Goal: Find contact information: Find contact information

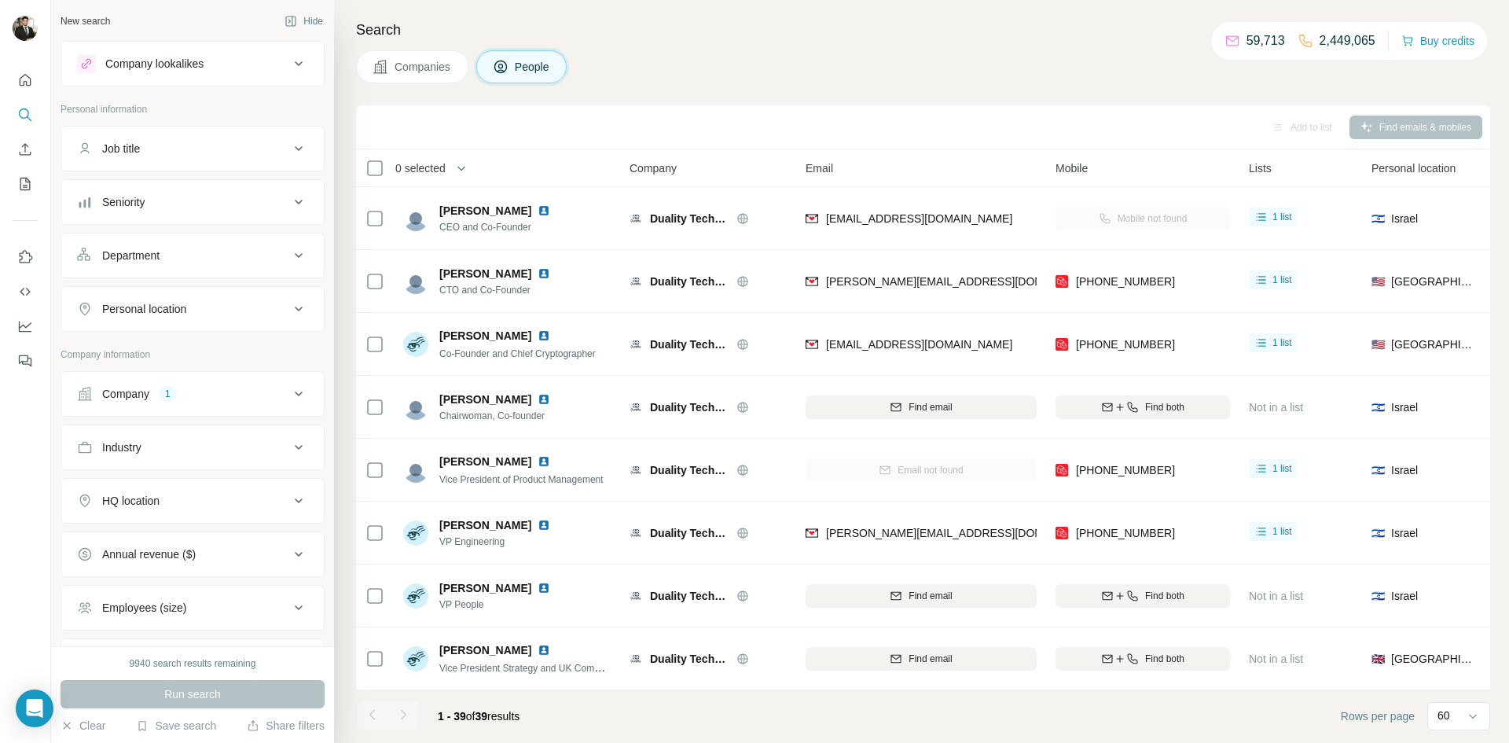
click at [225, 395] on div "Company 1" at bounding box center [183, 394] width 212 height 16
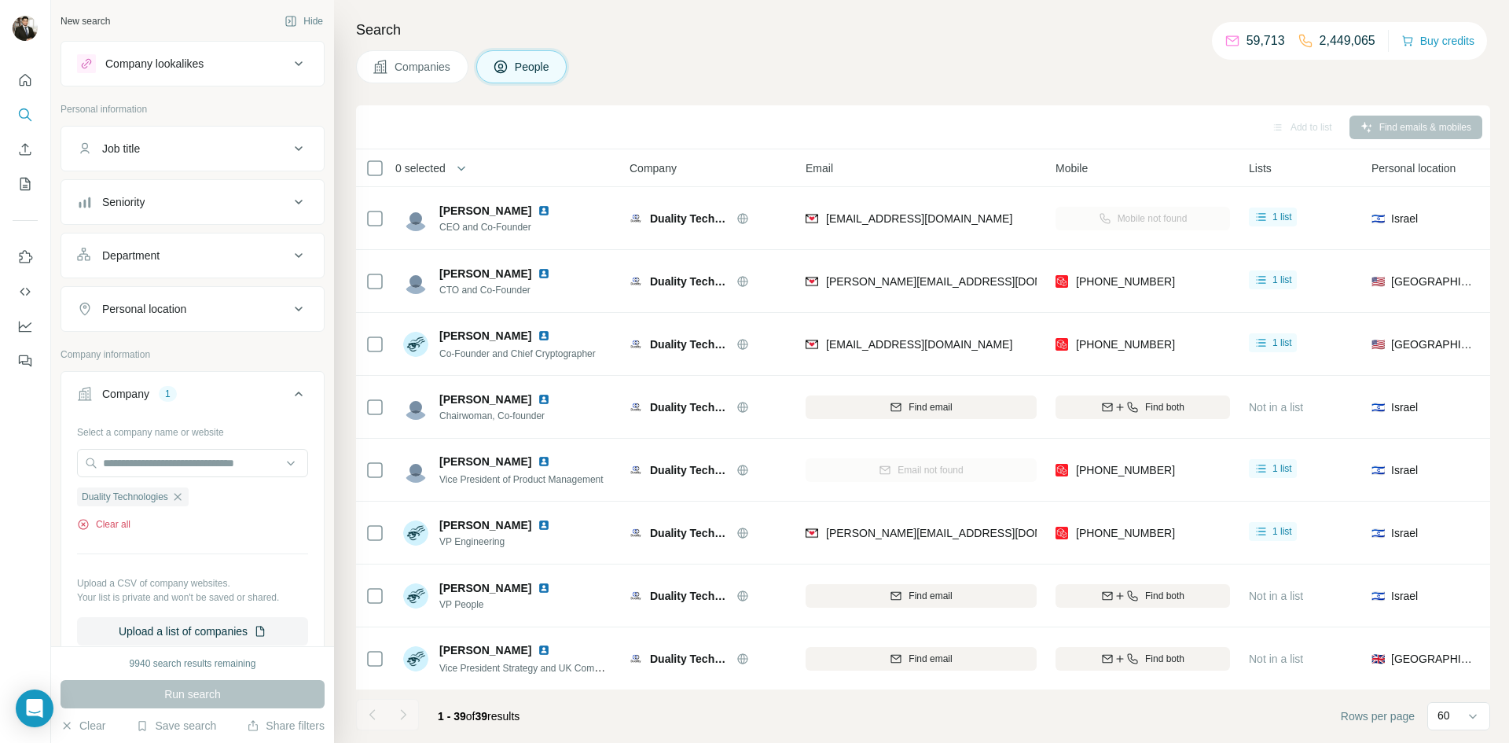
click at [79, 525] on icon "button" at bounding box center [83, 524] width 13 height 13
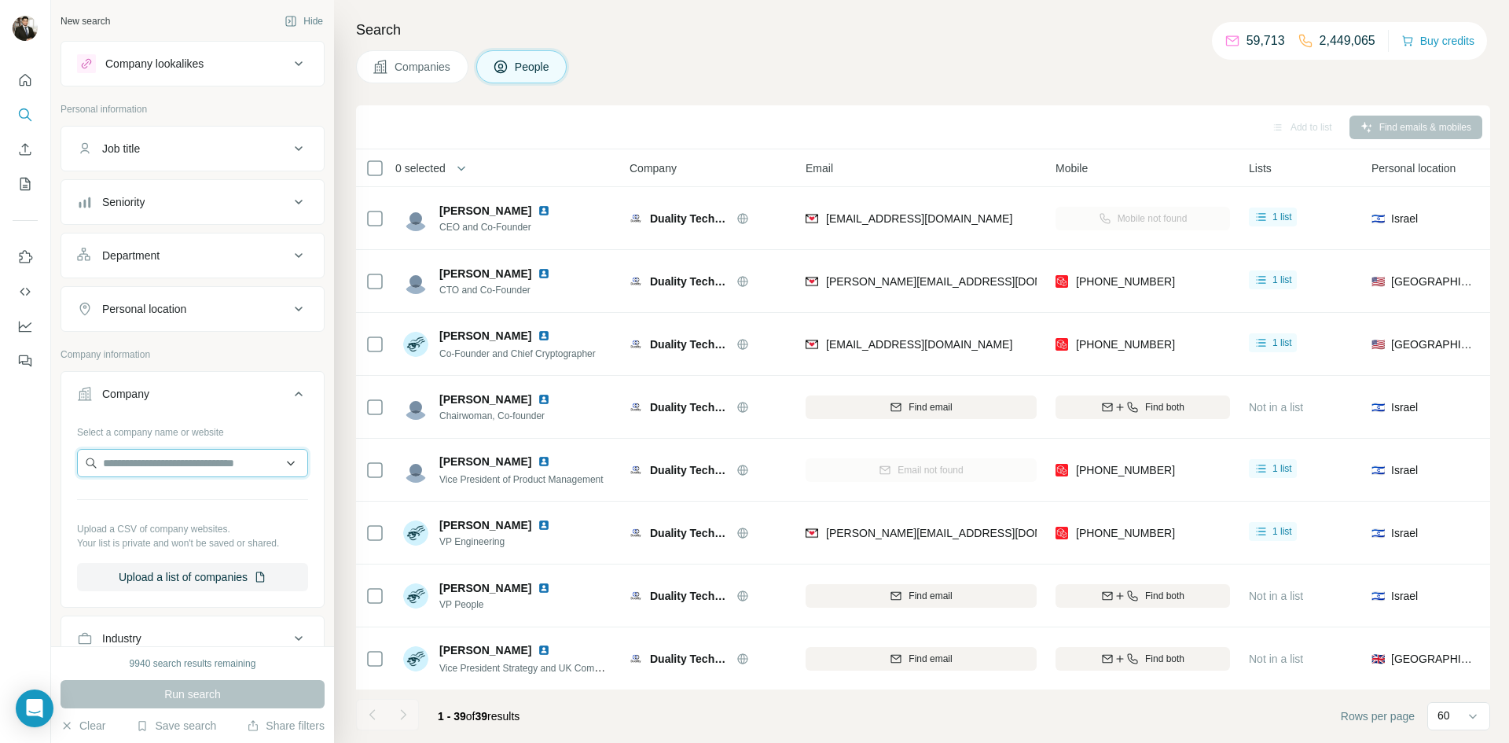
click at [137, 463] on input "text" at bounding box center [192, 463] width 231 height 28
type input "**********"
click at [153, 494] on p "Netcapital" at bounding box center [159, 498] width 75 height 16
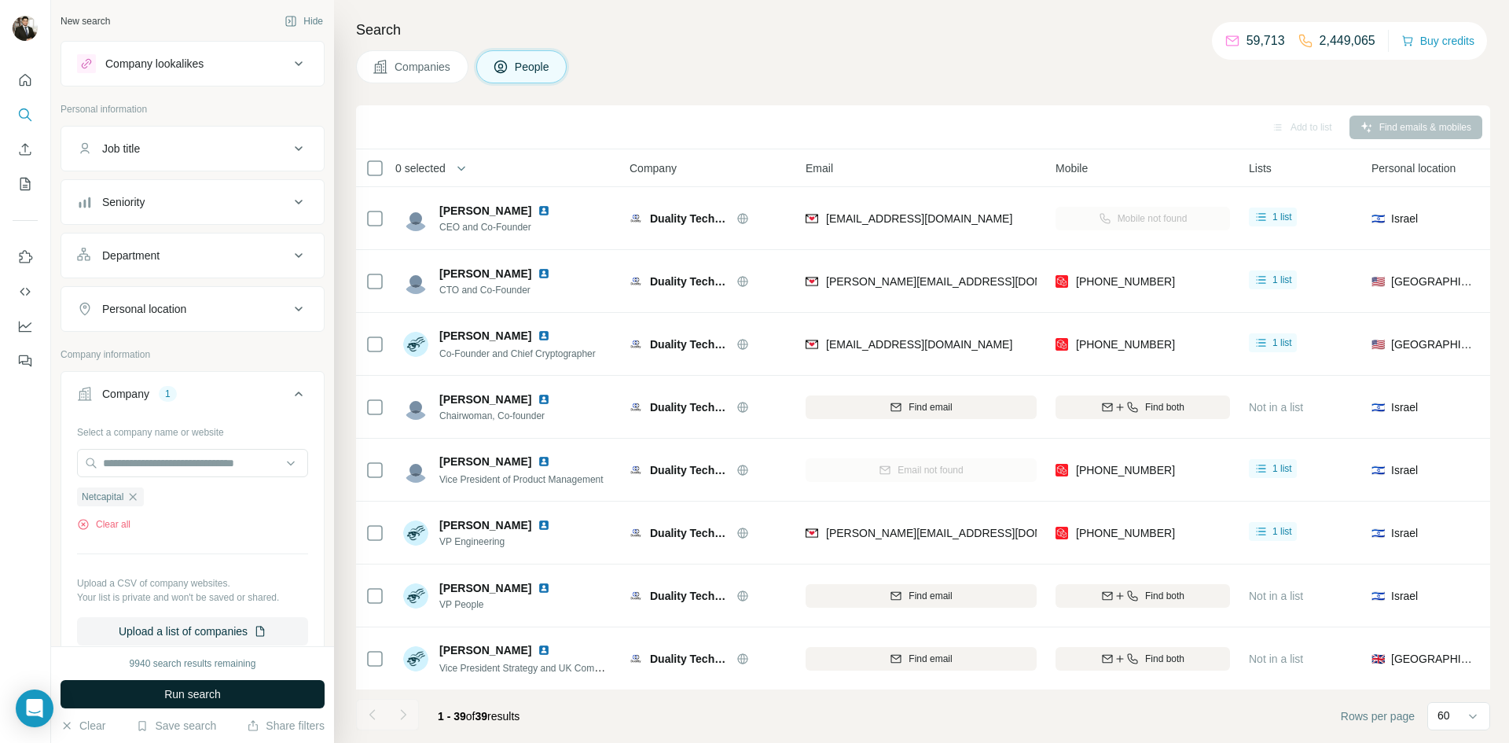
click at [213, 701] on span "Run search" at bounding box center [192, 694] width 57 height 16
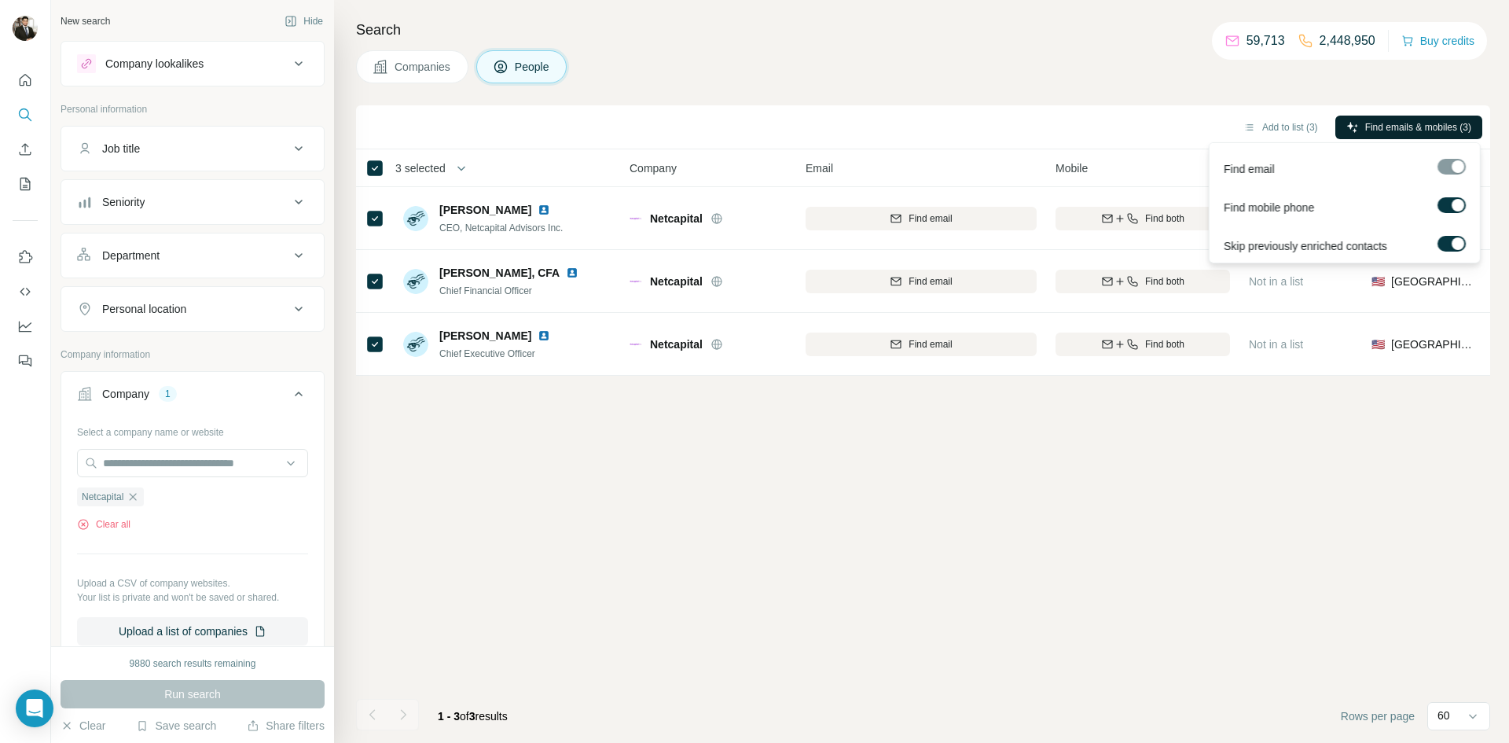
click at [1385, 127] on span "Find emails & mobiles (3)" at bounding box center [1418, 127] width 106 height 14
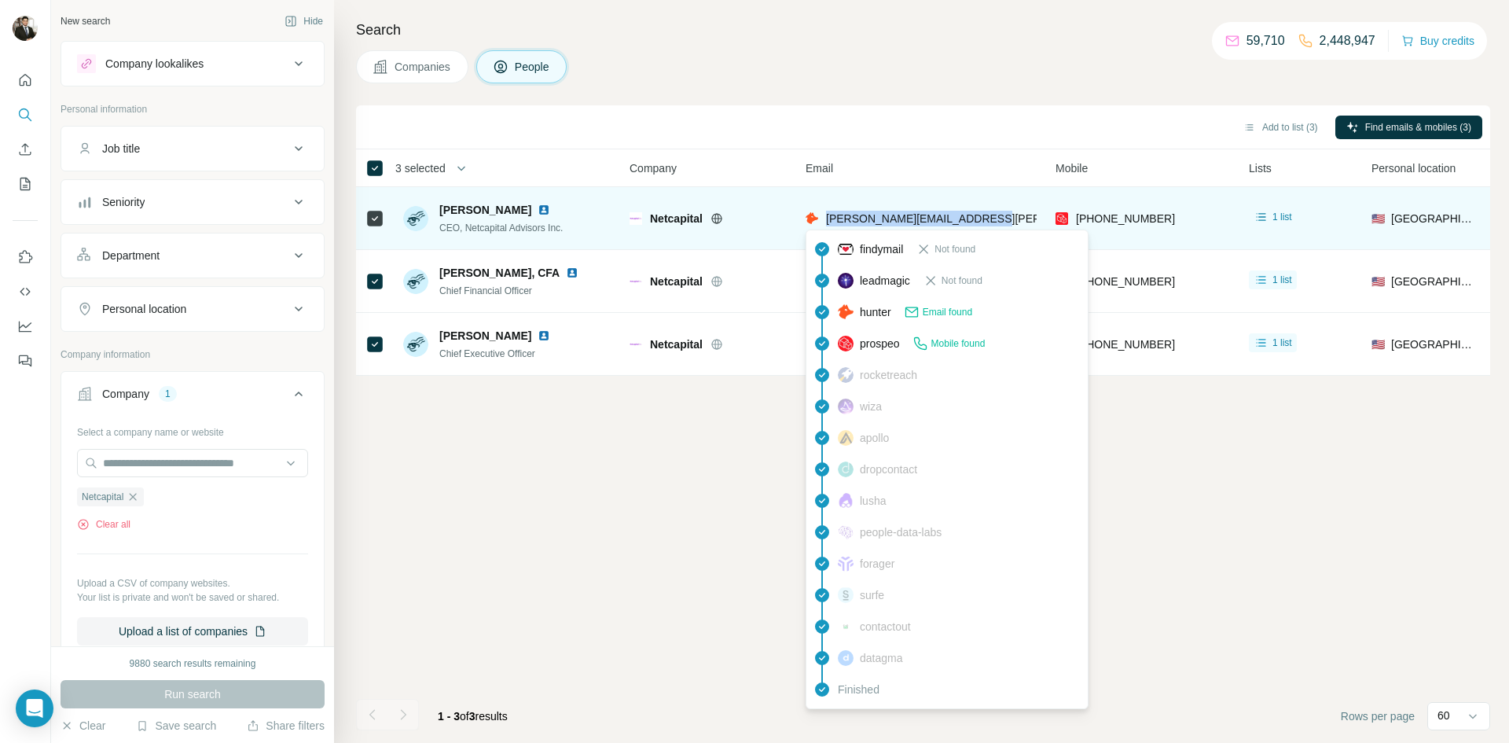
drag, startPoint x: 990, startPoint y: 222, endPoint x: 827, endPoint y: 221, distance: 163.5
click at [827, 221] on div "[PERSON_NAME][EMAIL_ADDRESS][PERSON_NAME][DOMAIN_NAME]" at bounding box center [921, 218] width 231 height 43
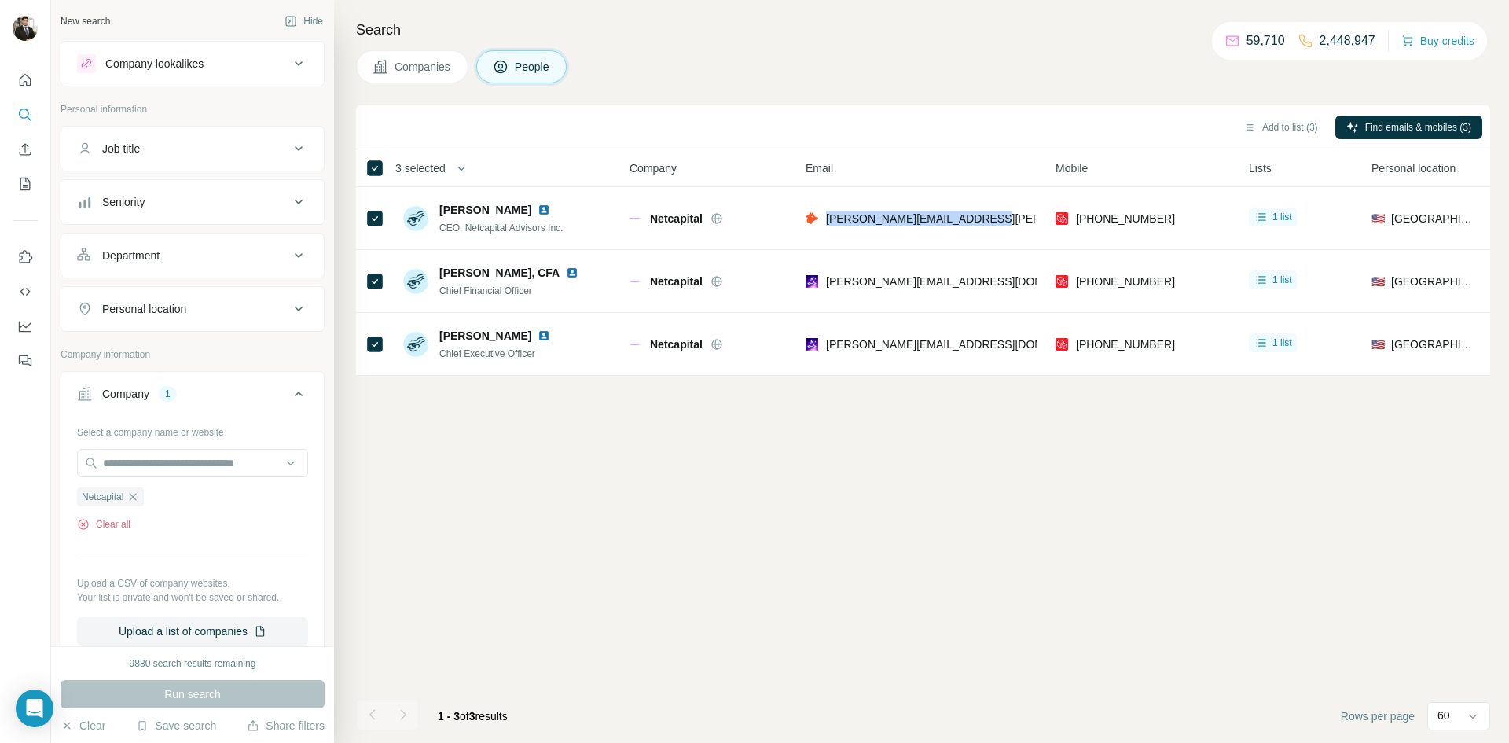
copy span "[PERSON_NAME][EMAIL_ADDRESS][PERSON_NAME][DOMAIN_NAME]"
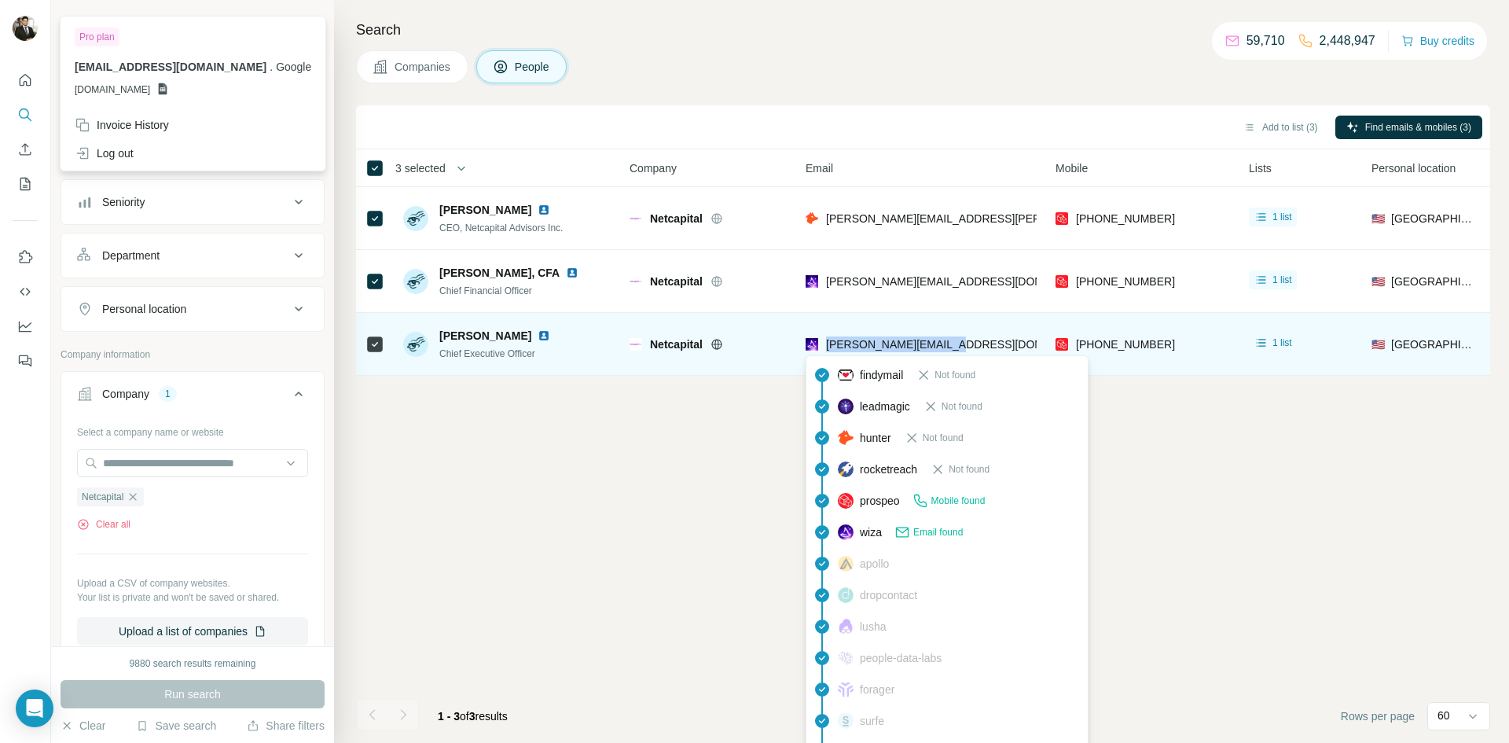
drag, startPoint x: 946, startPoint y: 343, endPoint x: 829, endPoint y: 345, distance: 116.3
click at [829, 345] on div "[PERSON_NAME][EMAIL_ADDRESS][DOMAIN_NAME]" at bounding box center [921, 343] width 231 height 43
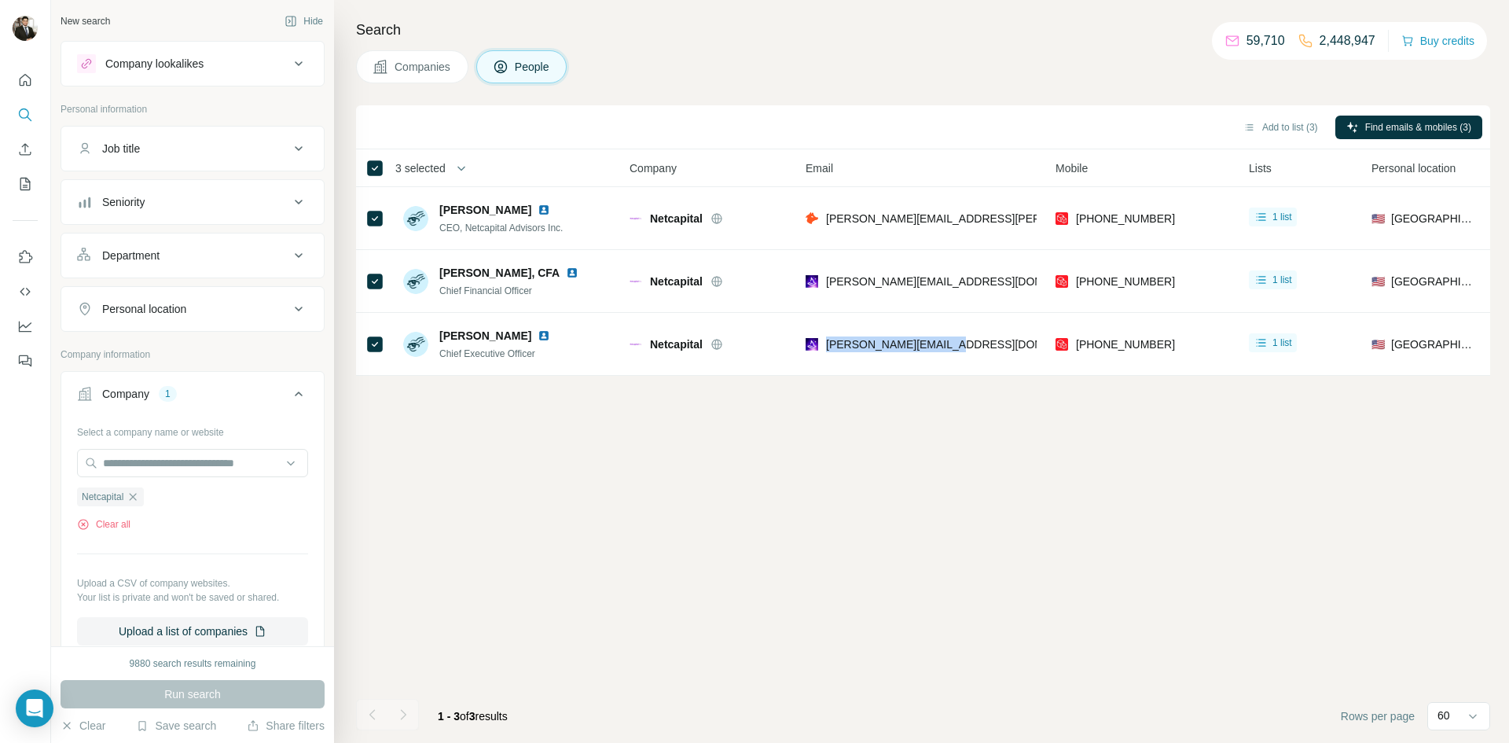
copy span "[PERSON_NAME][EMAIL_ADDRESS][DOMAIN_NAME]"
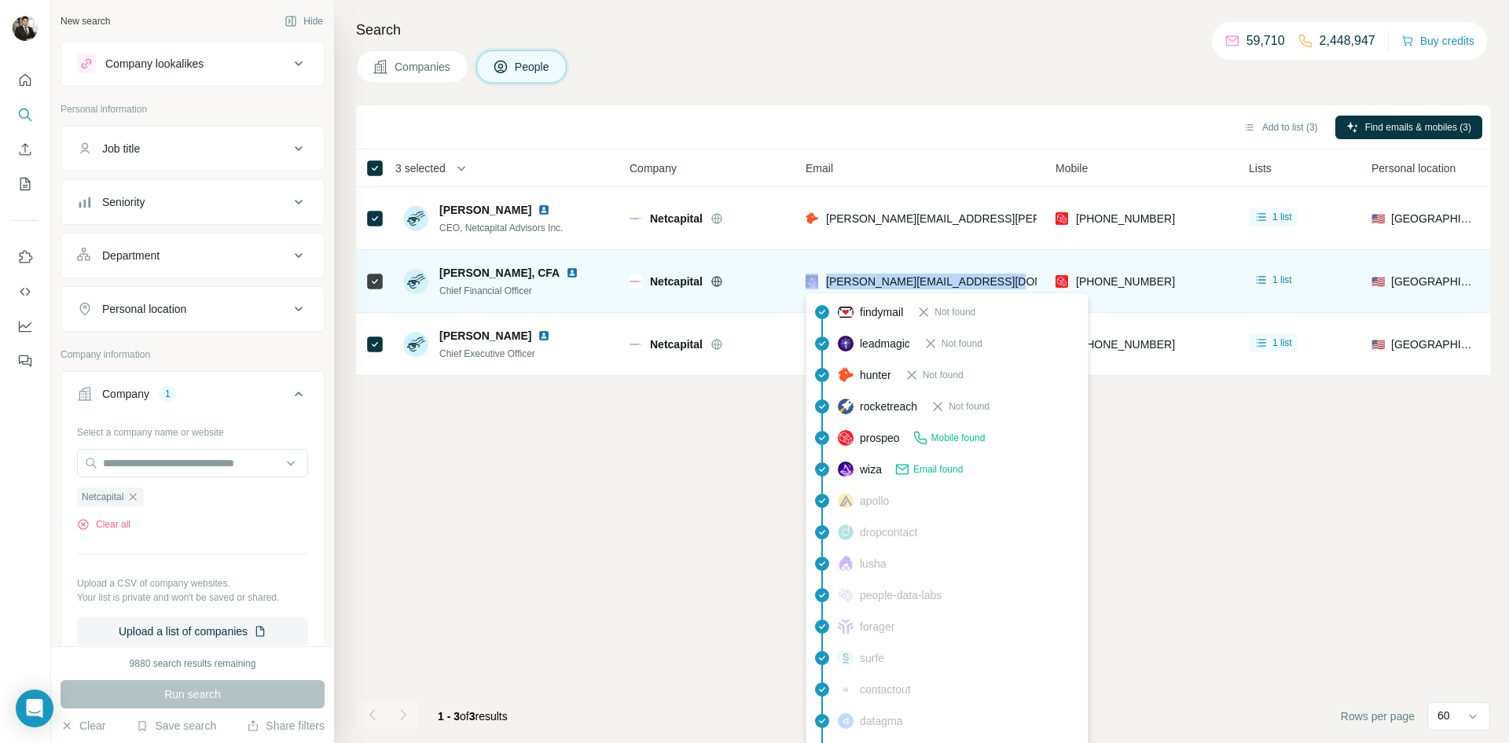
drag, startPoint x: 1015, startPoint y: 281, endPoint x: 820, endPoint y: 282, distance: 194.9
click at [820, 282] on div "[PERSON_NAME][EMAIL_ADDRESS][DOMAIN_NAME]" at bounding box center [921, 280] width 231 height 43
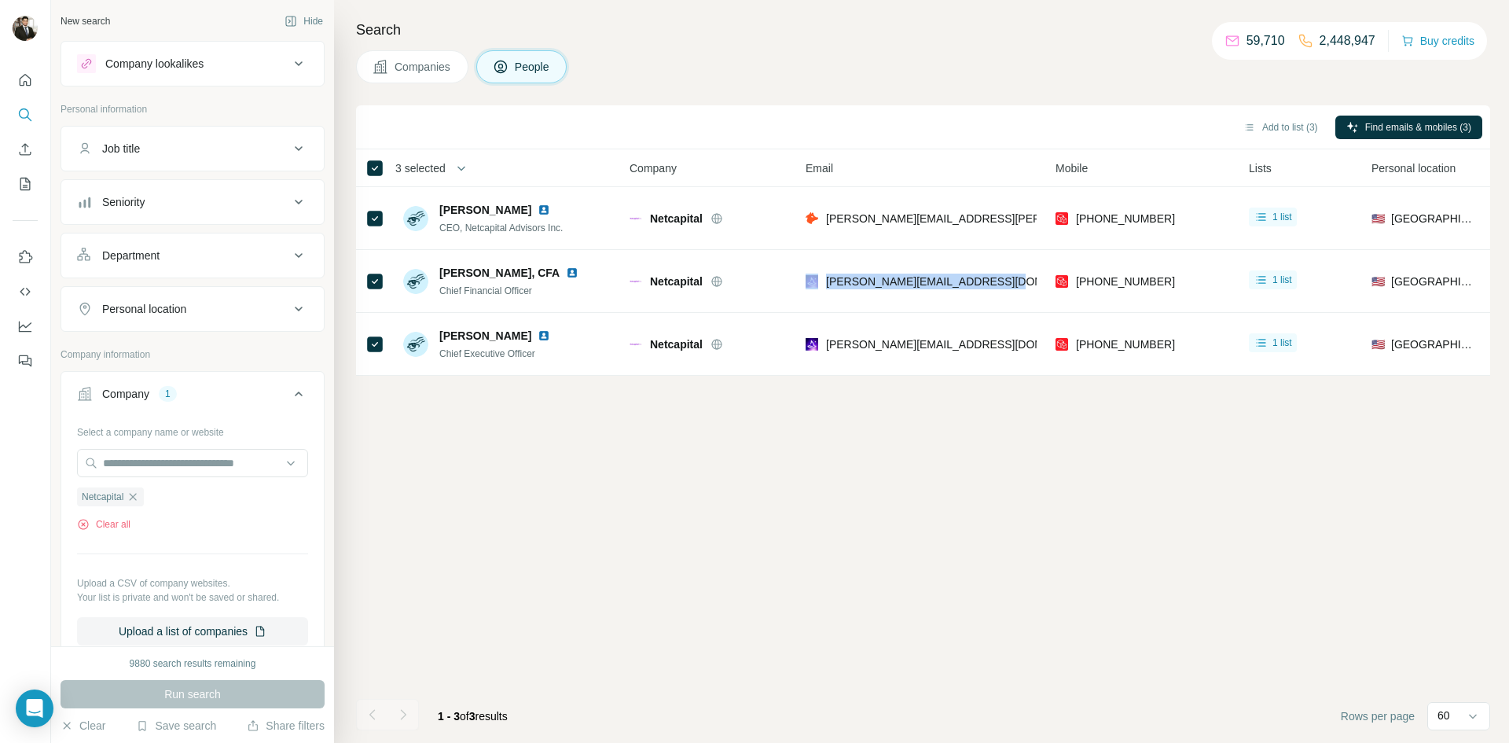
copy div "[PERSON_NAME][EMAIL_ADDRESS][DOMAIN_NAME]"
